Goal: Find specific page/section: Find specific page/section

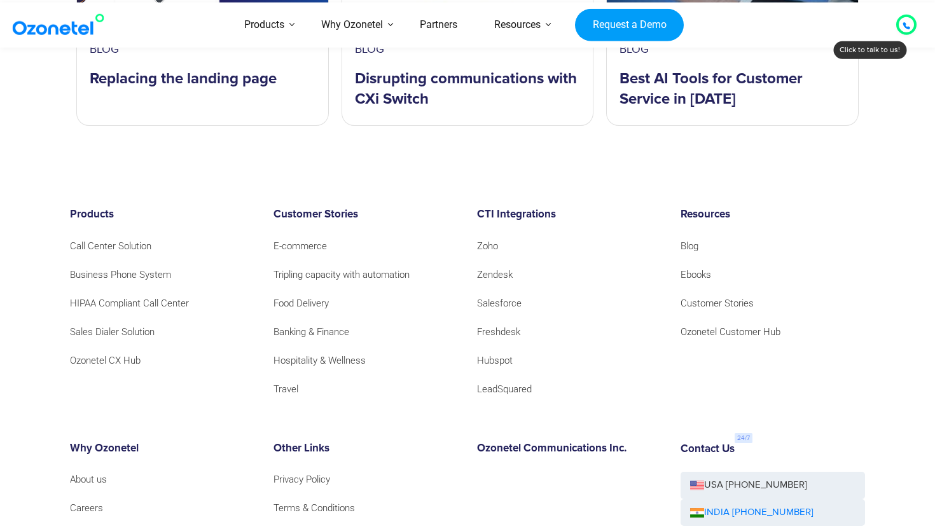
scroll to position [2482, 0]
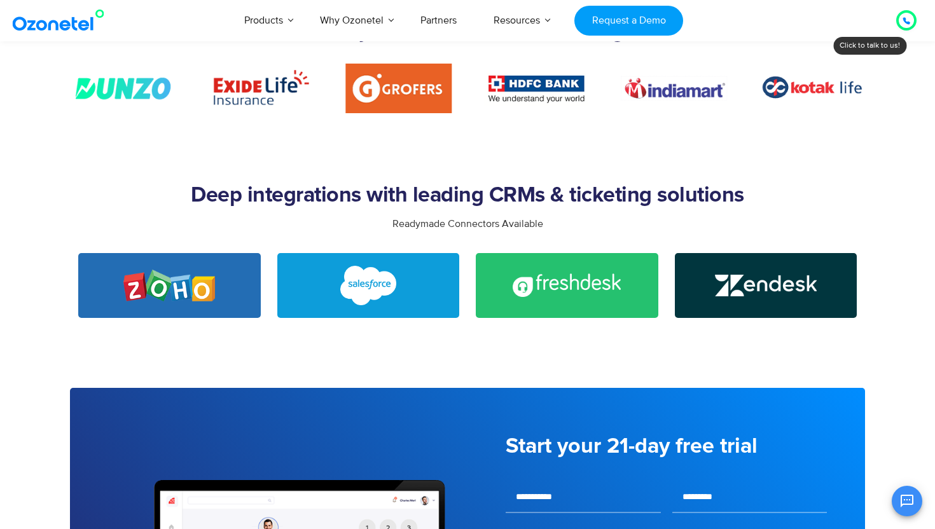
scroll to position [2384, 0]
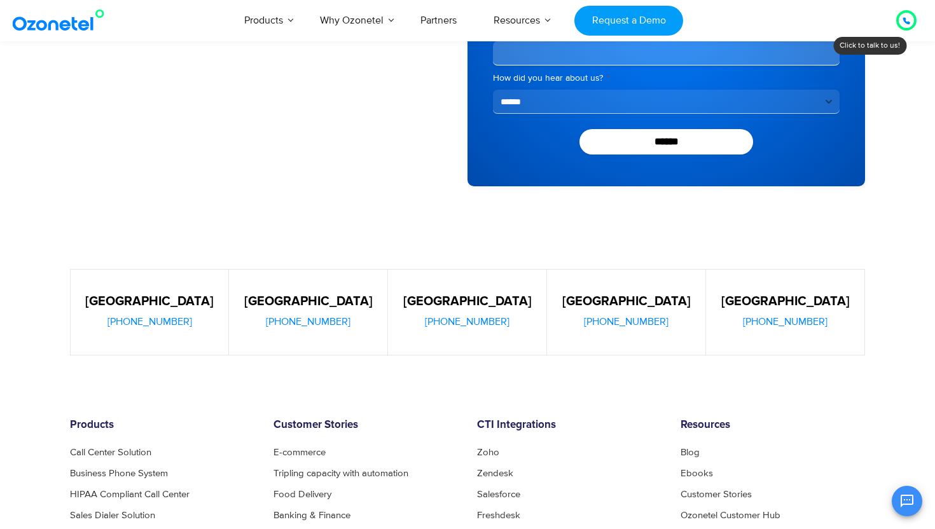
scroll to position [460, 0]
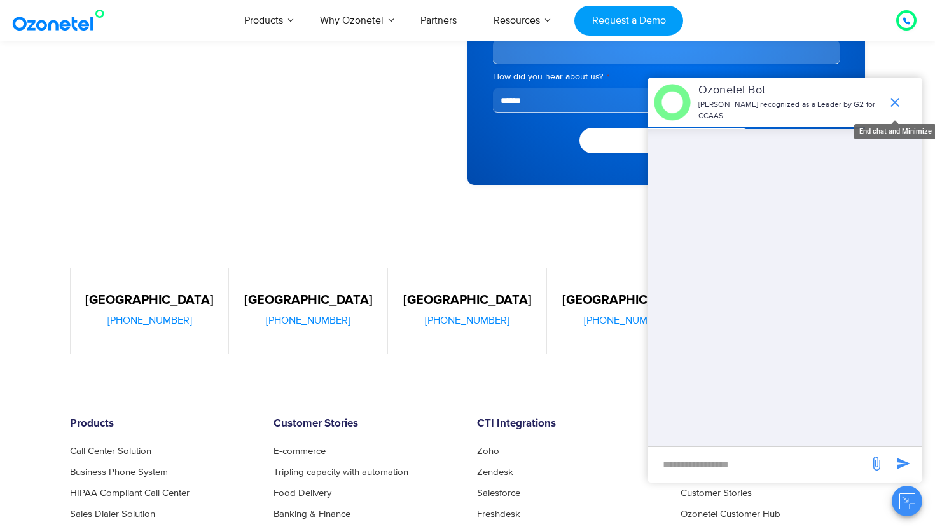
click at [889, 102] on icon "end chat or minimize" at bounding box center [894, 102] width 15 height 15
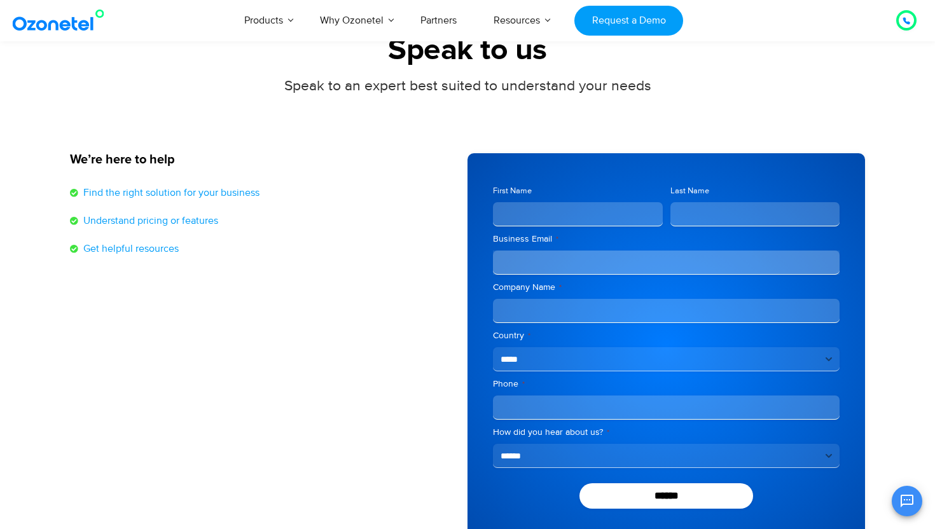
scroll to position [0, 0]
